Goal: Task Accomplishment & Management: Manage account settings

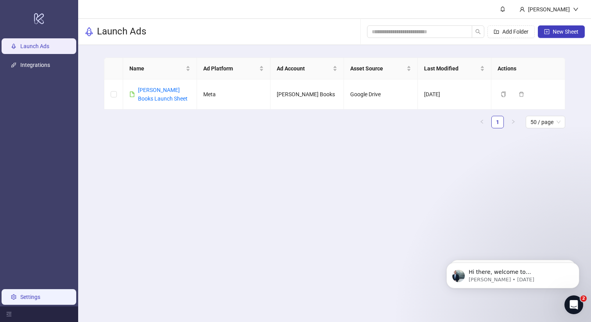
click at [20, 300] on link "Settings" at bounding box center [30, 297] width 20 height 6
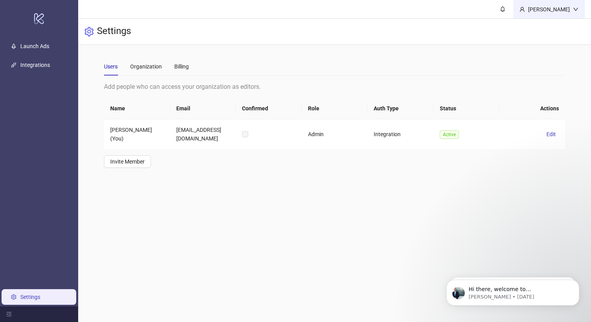
click at [555, 7] on div "[PERSON_NAME]" at bounding box center [549, 9] width 48 height 9
click at [178, 65] on div "Billing" at bounding box center [181, 66] width 14 height 9
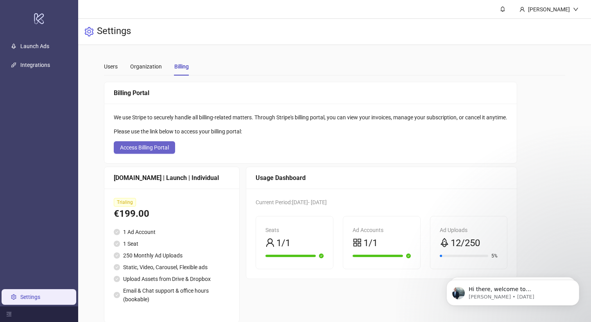
click at [162, 148] on span "Access Billing Portal" at bounding box center [144, 147] width 49 height 6
